Goal: Task Accomplishment & Management: Manage account settings

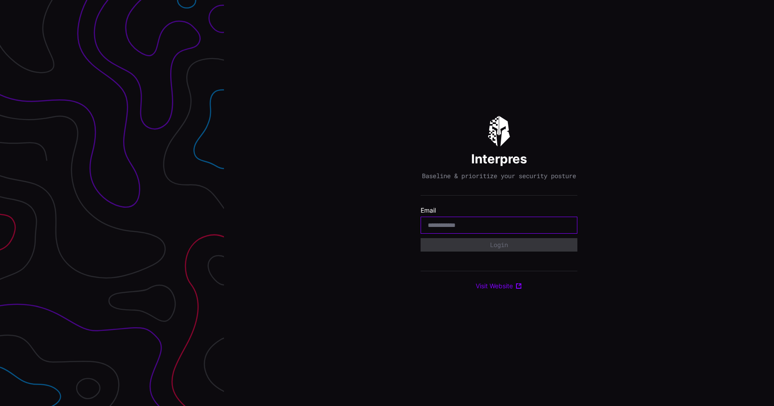
type input "**********"
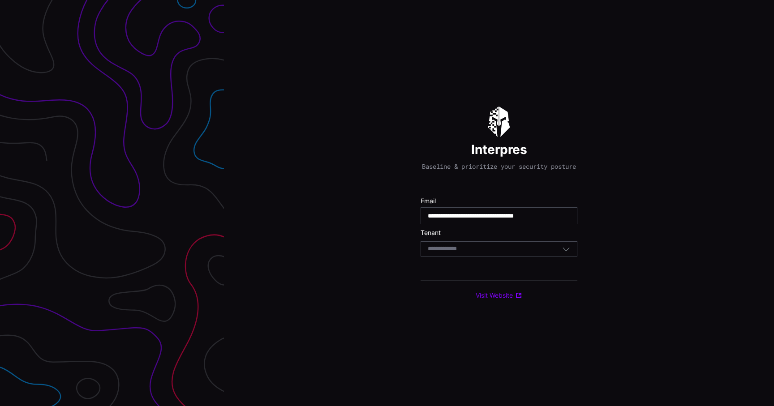
click at [469, 253] on input at bounding box center [451, 250] width 46 height 8
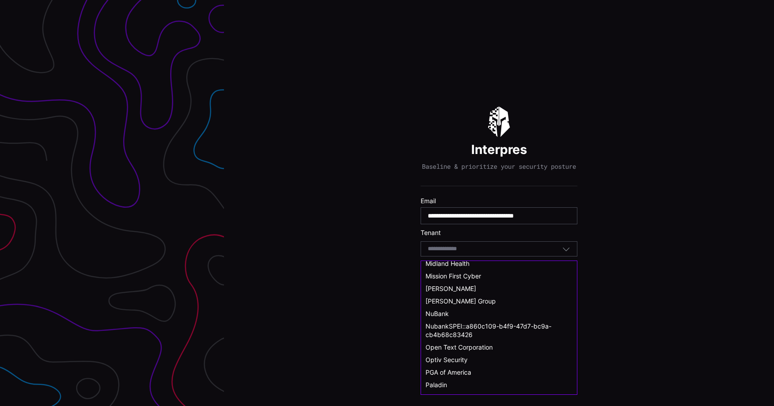
scroll to position [309, 0]
click at [450, 312] on div "NuBank" at bounding box center [499, 312] width 147 height 8
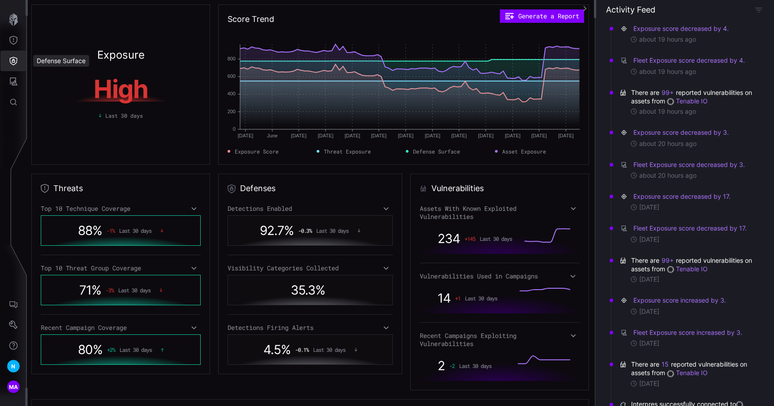
click at [11, 57] on icon "Defense Surface" at bounding box center [13, 60] width 9 height 9
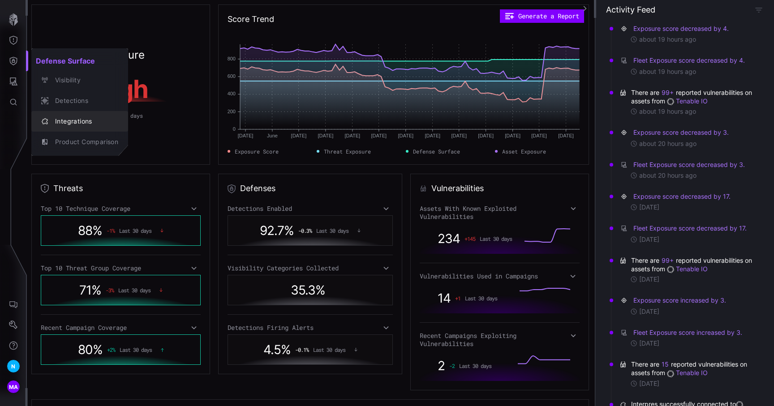
click at [68, 118] on div "Integrations" at bounding box center [85, 121] width 68 height 11
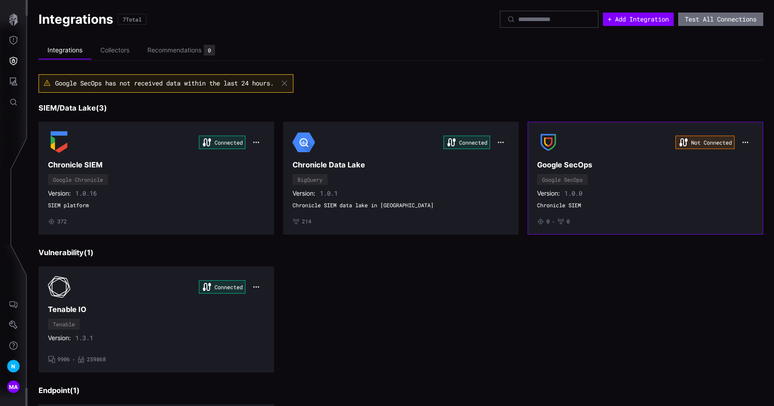
click at [622, 189] on div "Not Connected Google SecOps Google SecOps Version: 1.0.0 Chronicle SIEM • 0 • 0" at bounding box center [645, 178] width 217 height 94
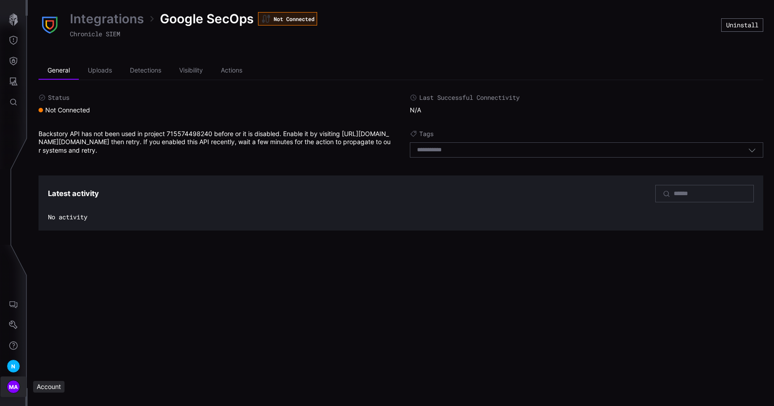
click at [9, 387] on span "MA" at bounding box center [13, 387] width 9 height 9
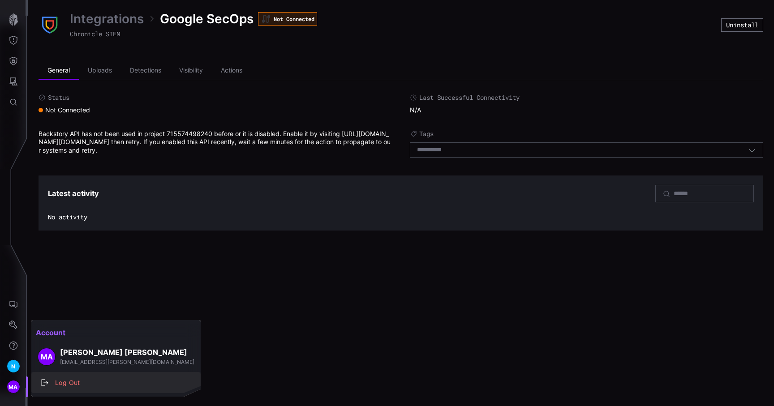
click at [61, 380] on div "Log Out" at bounding box center [121, 383] width 140 height 11
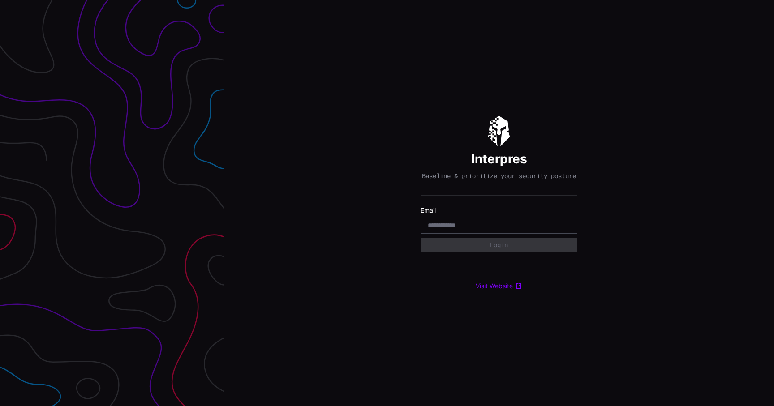
type input "**********"
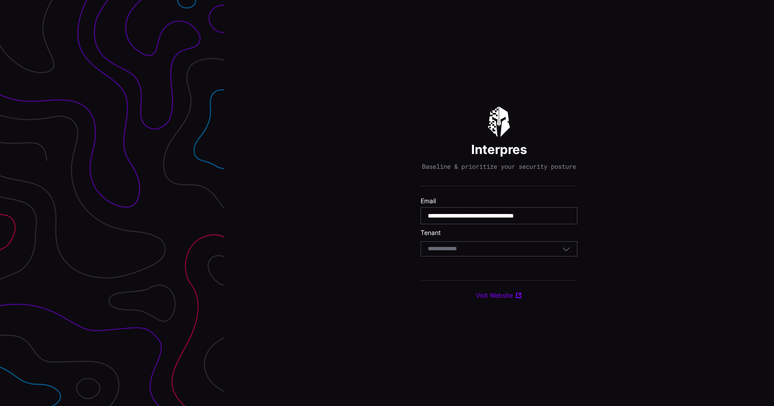
click at [483, 262] on form "**********" at bounding box center [499, 229] width 157 height 65
click at [484, 253] on div "Select Tenant" at bounding box center [495, 249] width 134 height 8
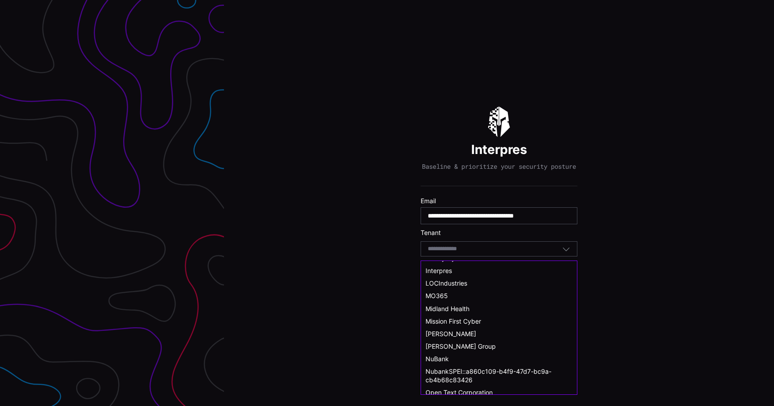
scroll to position [468, 0]
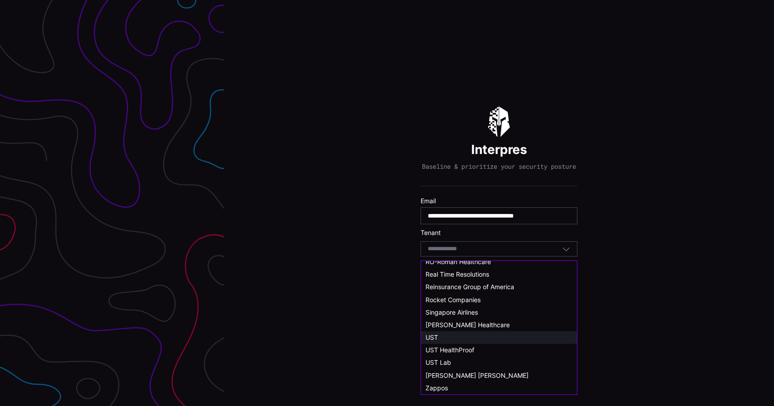
click at [456, 337] on div "UST" at bounding box center [499, 338] width 147 height 8
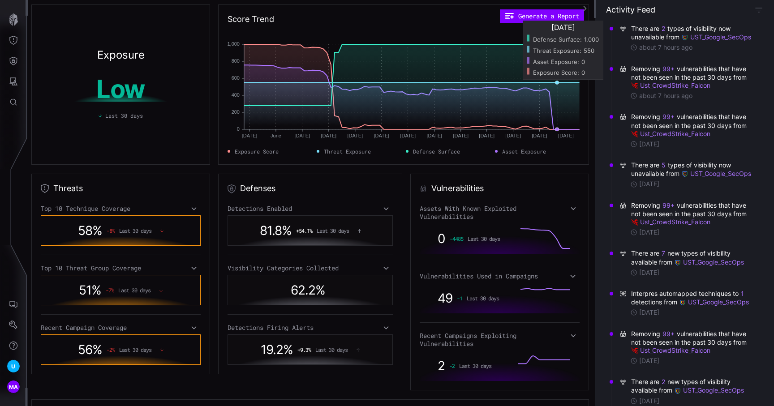
click at [558, 126] on rect at bounding box center [412, 86] width 336 height 85
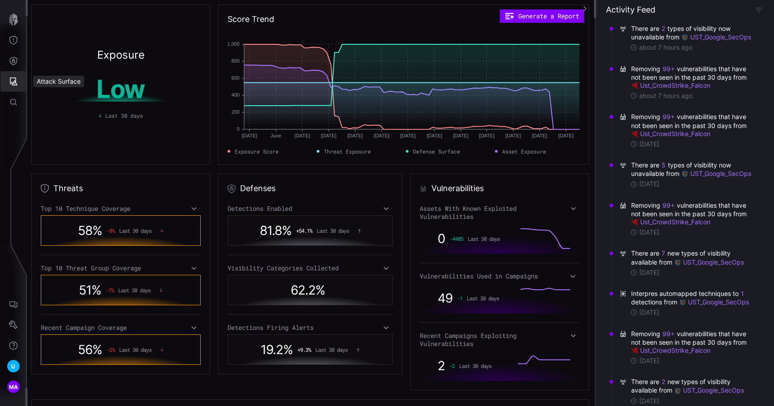
click at [23, 82] on button "Attack Surface" at bounding box center [13, 81] width 26 height 21
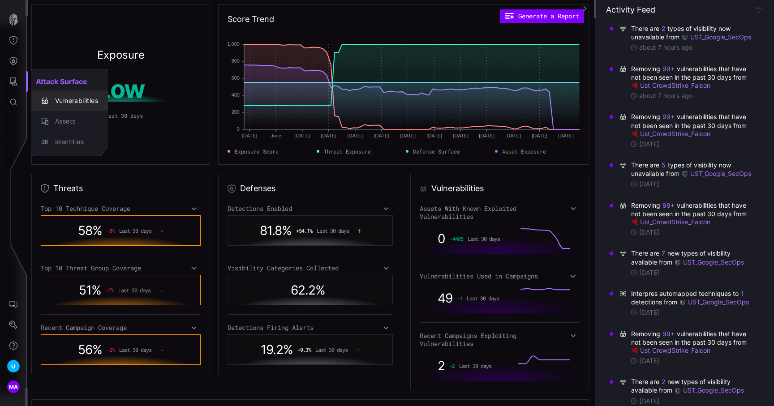
click at [61, 95] on div "Vulnerabilities" at bounding box center [75, 100] width 48 height 11
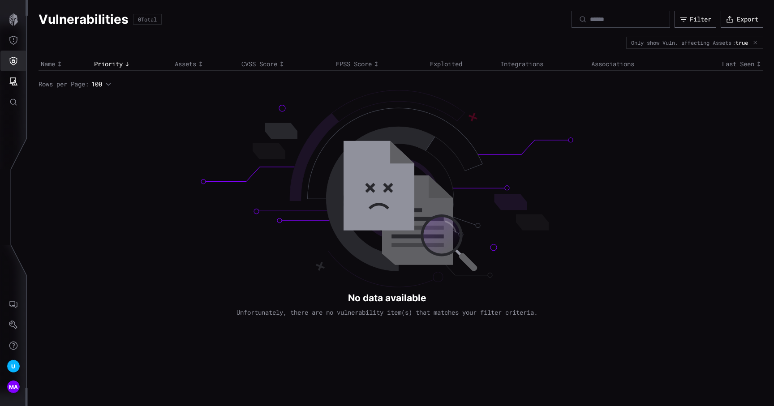
click at [14, 62] on icon "Defense Surface" at bounding box center [14, 61] width 8 height 9
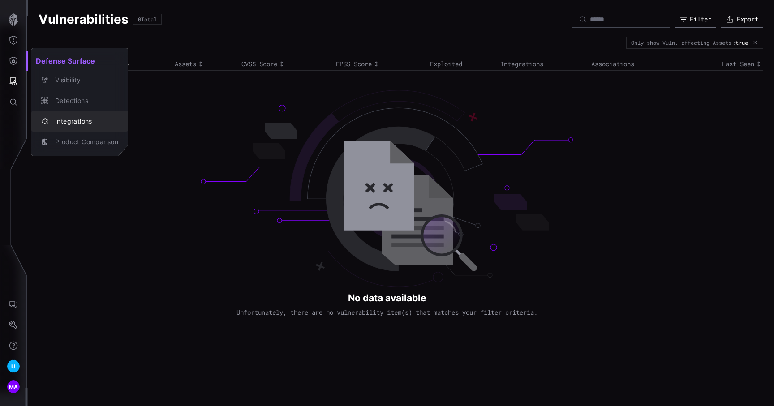
click at [75, 117] on div "Integrations" at bounding box center [85, 121] width 68 height 11
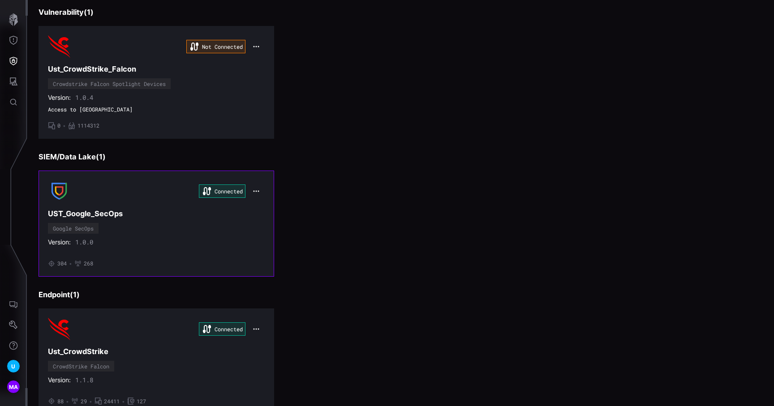
scroll to position [75, 0]
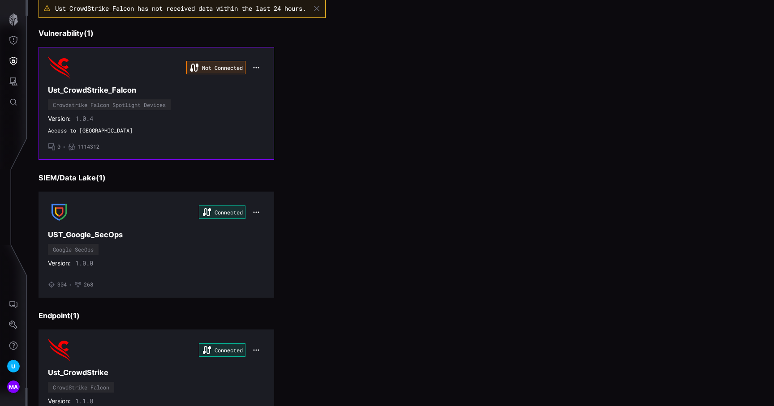
click at [204, 130] on span "Access to [GEOGRAPHIC_DATA]" at bounding box center [156, 130] width 217 height 7
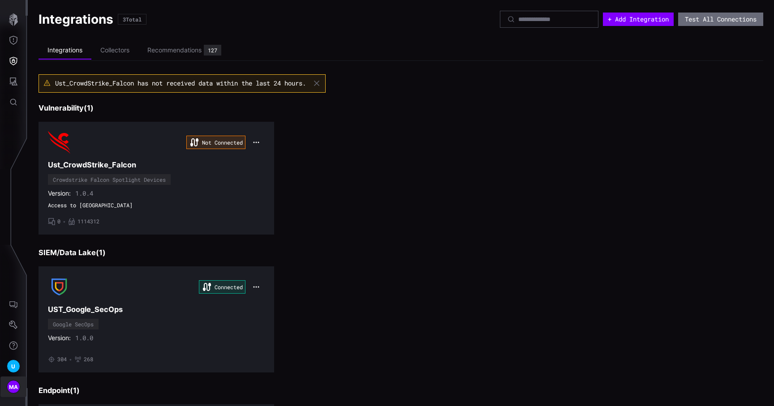
click at [15, 391] on span "MA" at bounding box center [13, 387] width 9 height 9
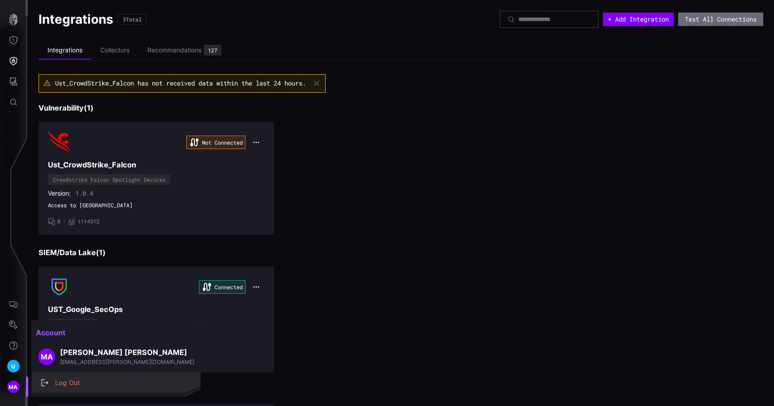
click at [67, 383] on div "Log Out" at bounding box center [121, 383] width 140 height 11
